Goal: Task Accomplishment & Management: Complete application form

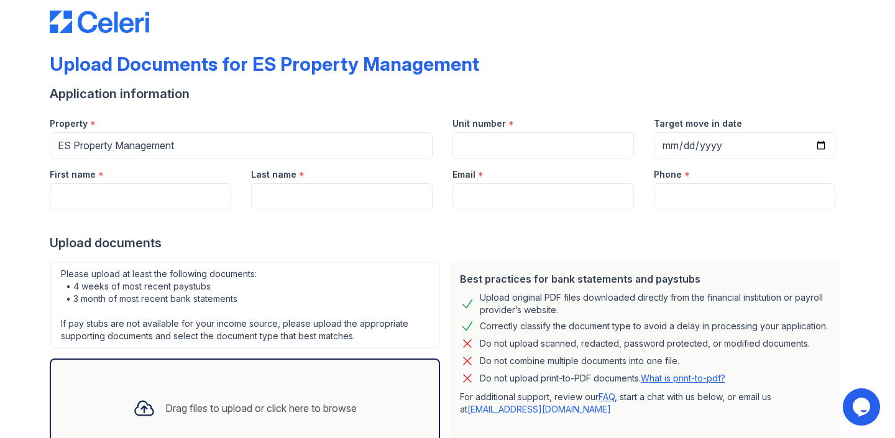
scroll to position [7, 0]
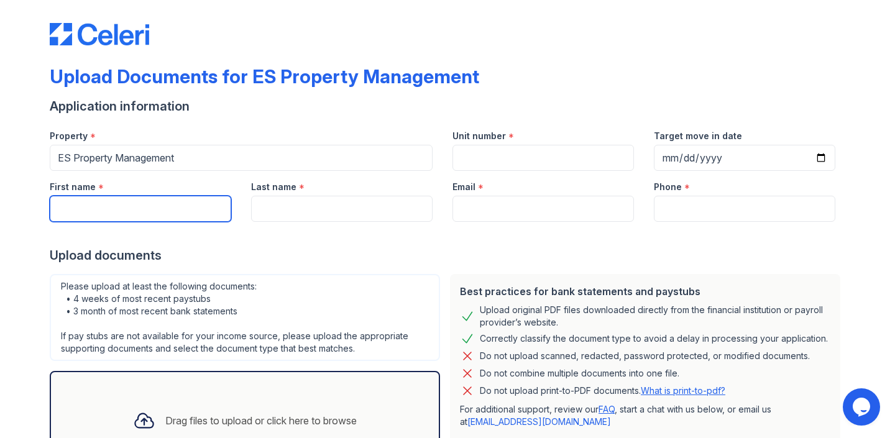
click at [207, 204] on input "First name" at bounding box center [140, 209] width 181 height 26
type input "Kaden"
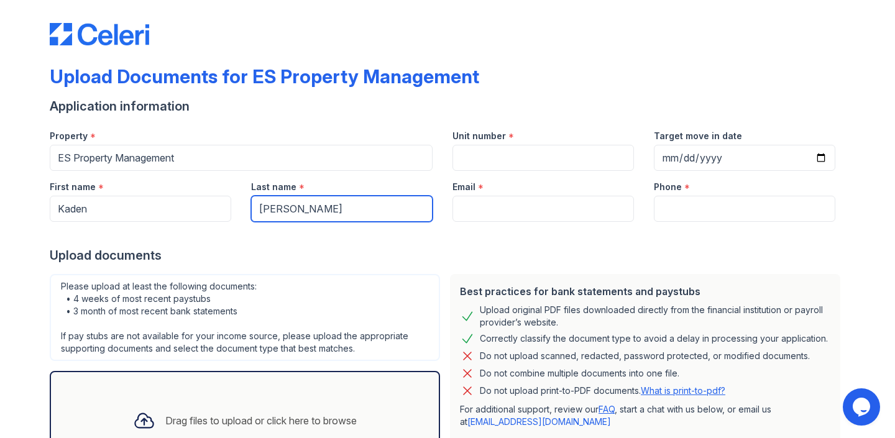
type input "[PERSON_NAME]"
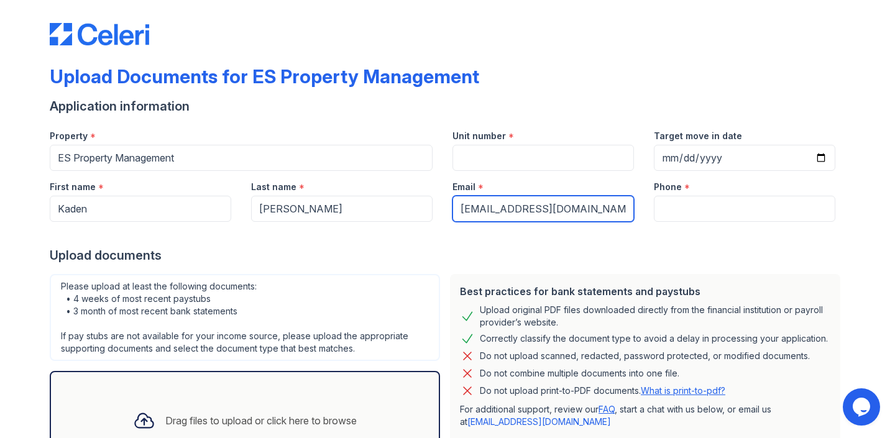
type input "[EMAIL_ADDRESS][DOMAIN_NAME]"
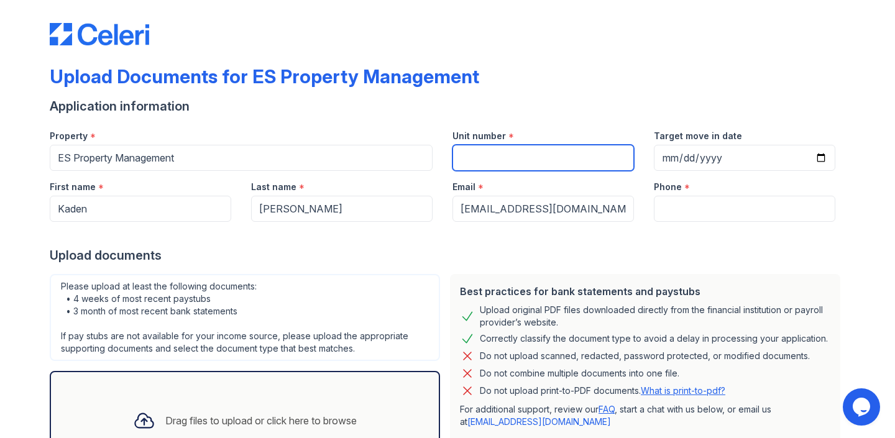
click at [499, 156] on input "Unit number" at bounding box center [542, 158] width 181 height 26
type input "6476"
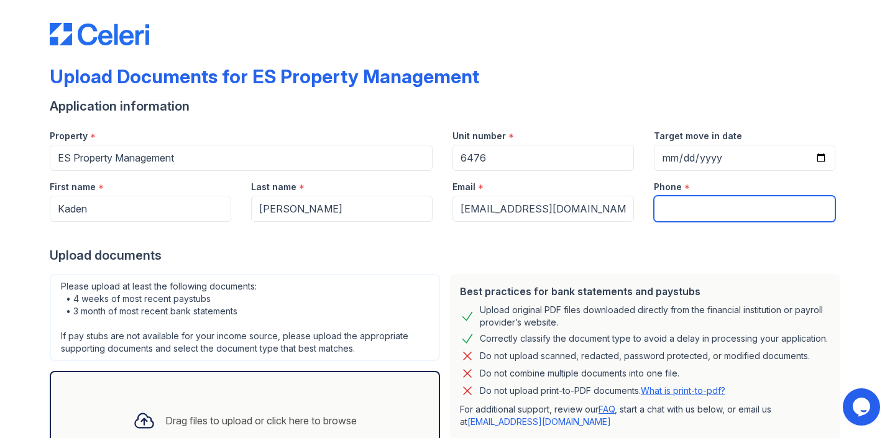
click at [658, 209] on input "Phone" at bounding box center [744, 209] width 181 height 26
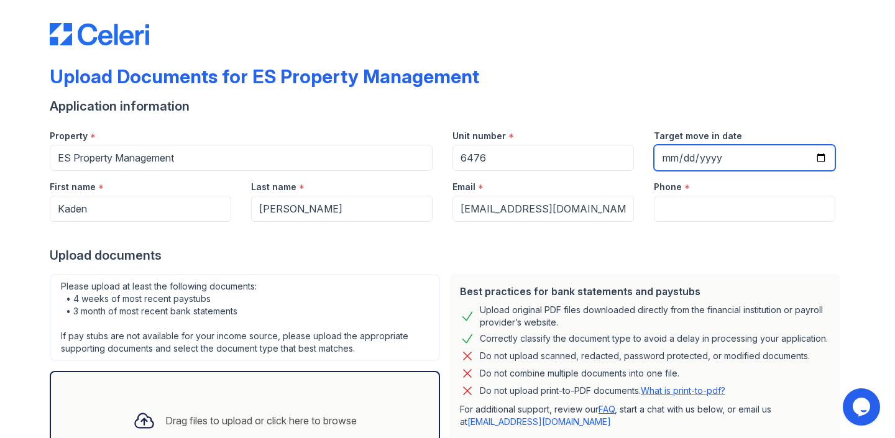
click at [732, 151] on input "Target move in date" at bounding box center [744, 158] width 181 height 26
click at [818, 157] on input "Target move in date" at bounding box center [744, 158] width 181 height 26
type input "[DATE]"
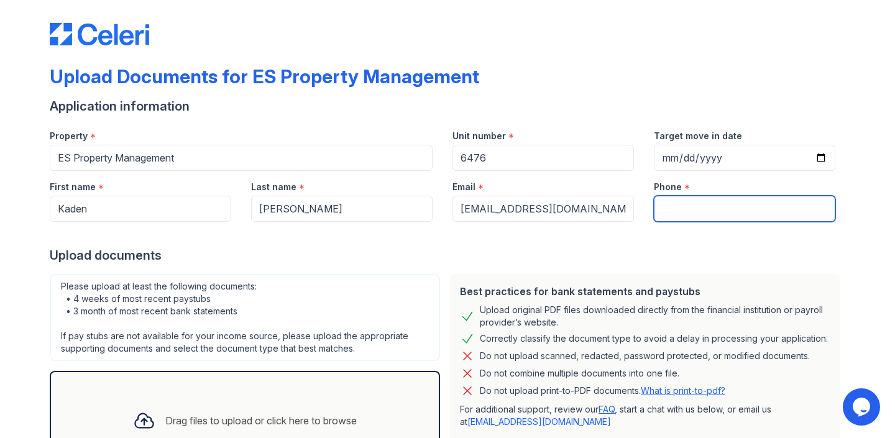
click at [723, 212] on input "Phone" at bounding box center [744, 209] width 181 height 26
type input "7657204064"
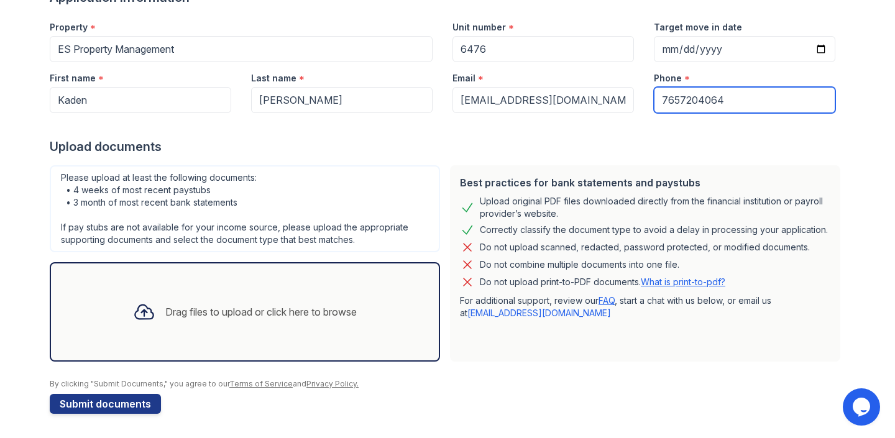
scroll to position [115, 0]
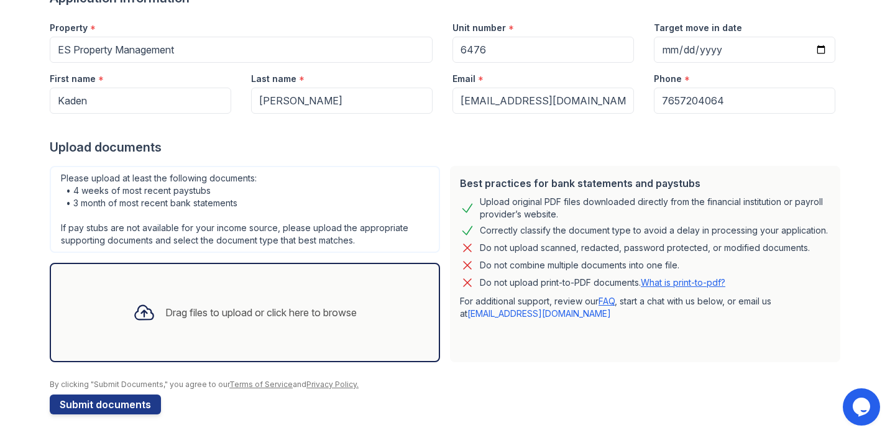
click at [317, 322] on div "Drag files to upload or click here to browse" at bounding box center [245, 312] width 244 height 42
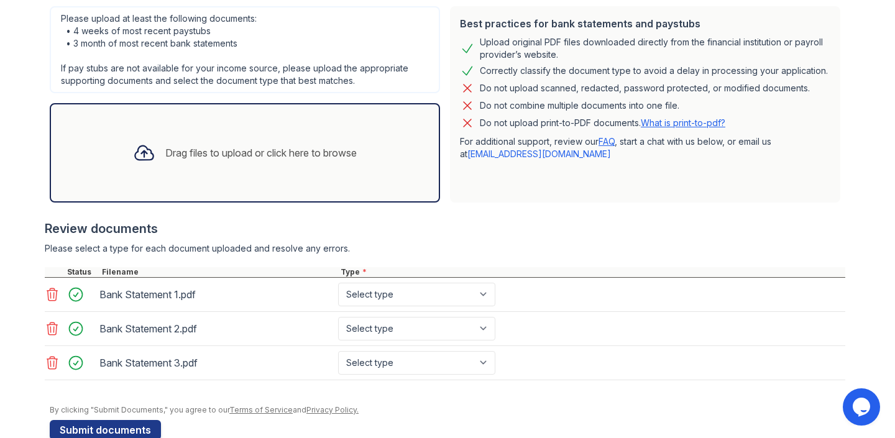
scroll to position [301, 0]
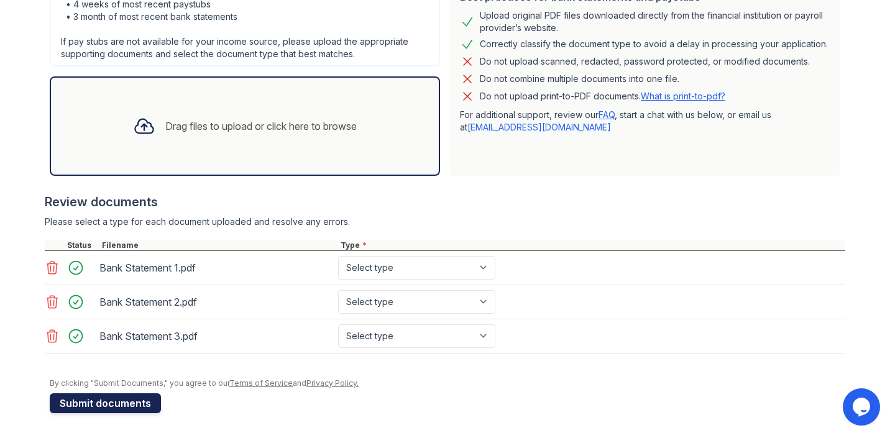
click at [150, 407] on button "Submit documents" at bounding box center [105, 403] width 111 height 20
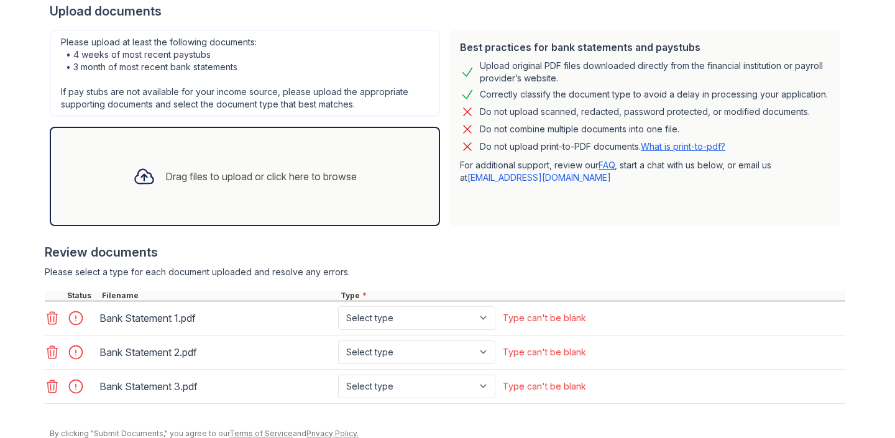
scroll to position [336, 0]
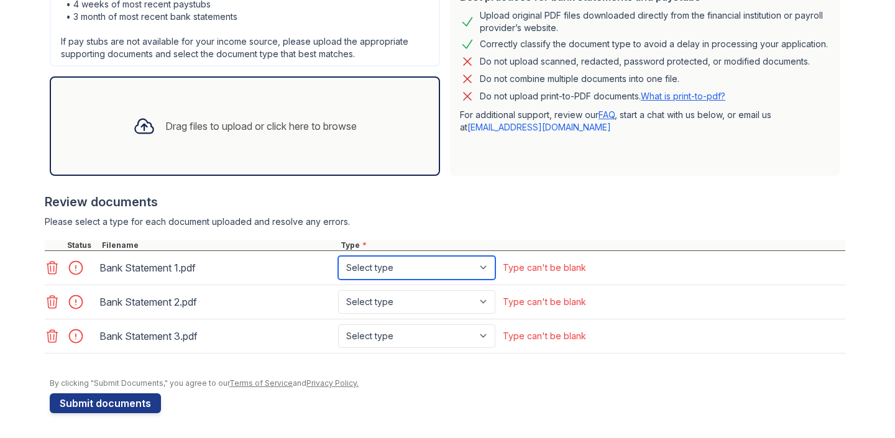
click at [493, 269] on select "Select type Paystub Bank Statement Offer Letter Tax Documents Benefit Award Let…" at bounding box center [416, 268] width 157 height 24
select select "bank_statement"
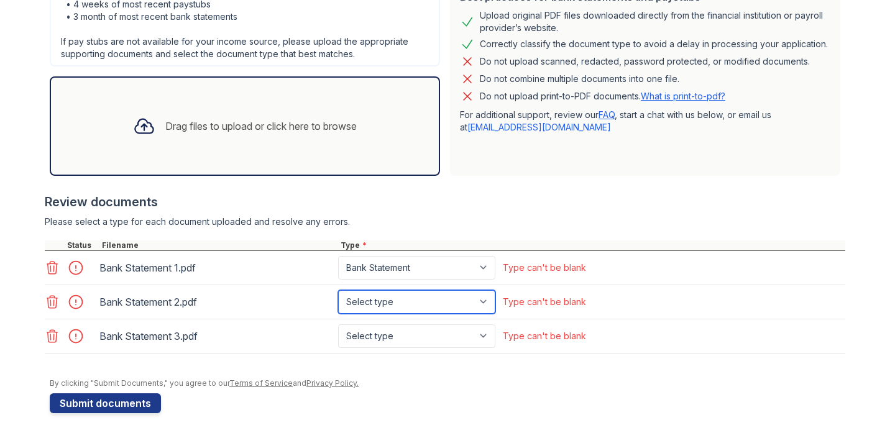
click at [445, 300] on select "Select type Paystub Bank Statement Offer Letter Tax Documents Benefit Award Let…" at bounding box center [416, 302] width 157 height 24
select select "bank_statement"
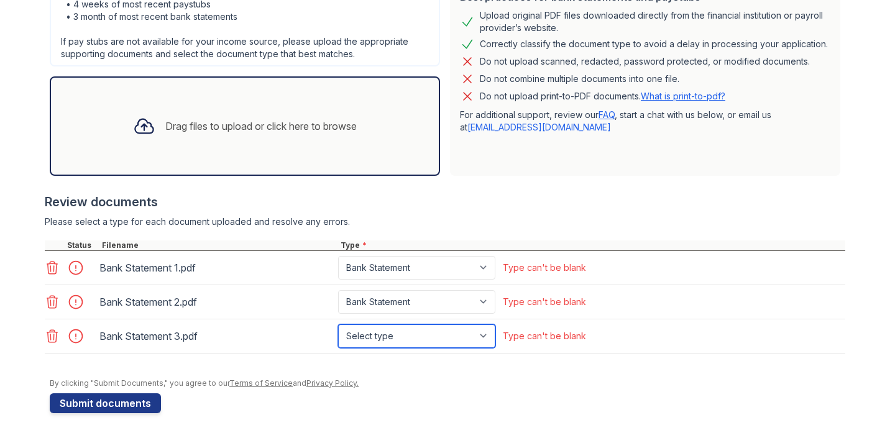
click at [433, 327] on select "Select type Paystub Bank Statement Offer Letter Tax Documents Benefit Award Let…" at bounding box center [416, 336] width 157 height 24
select select "bank_statement"
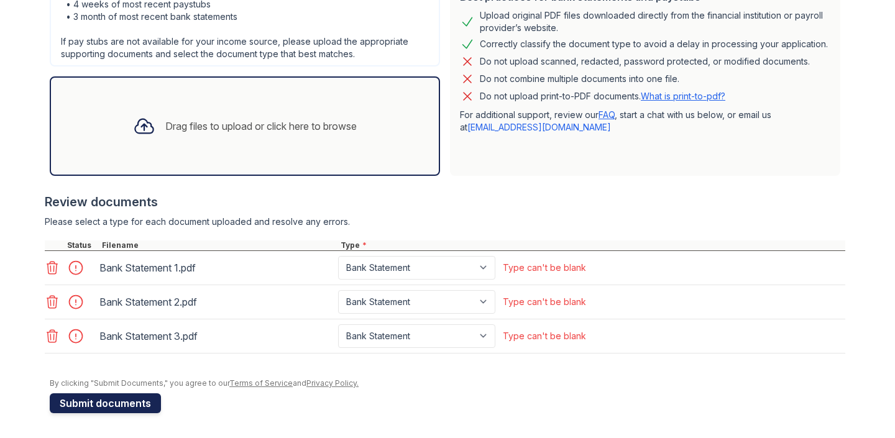
click at [146, 405] on button "Submit documents" at bounding box center [105, 403] width 111 height 20
